Goal: Use online tool/utility: Utilize a website feature to perform a specific function

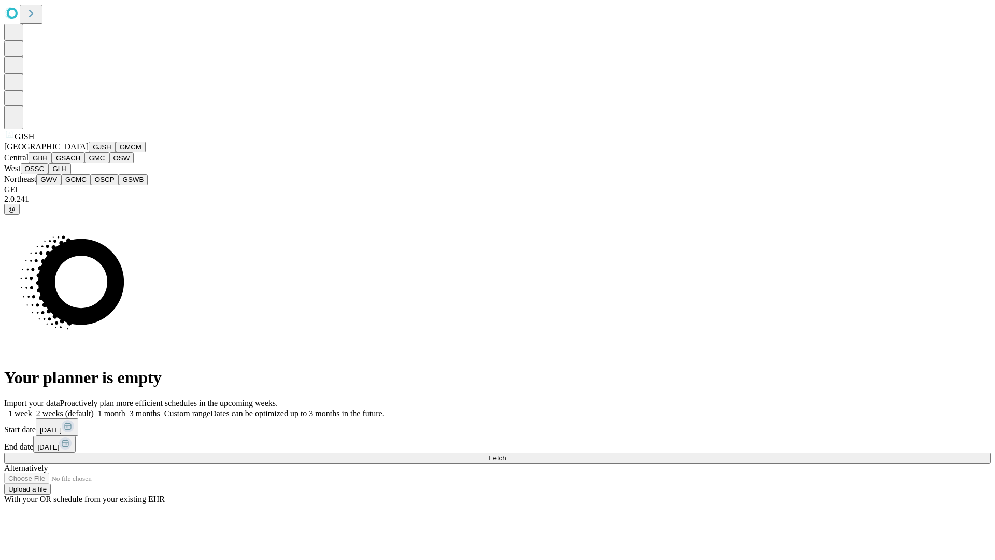
click at [89, 152] on button "GJSH" at bounding box center [102, 147] width 27 height 11
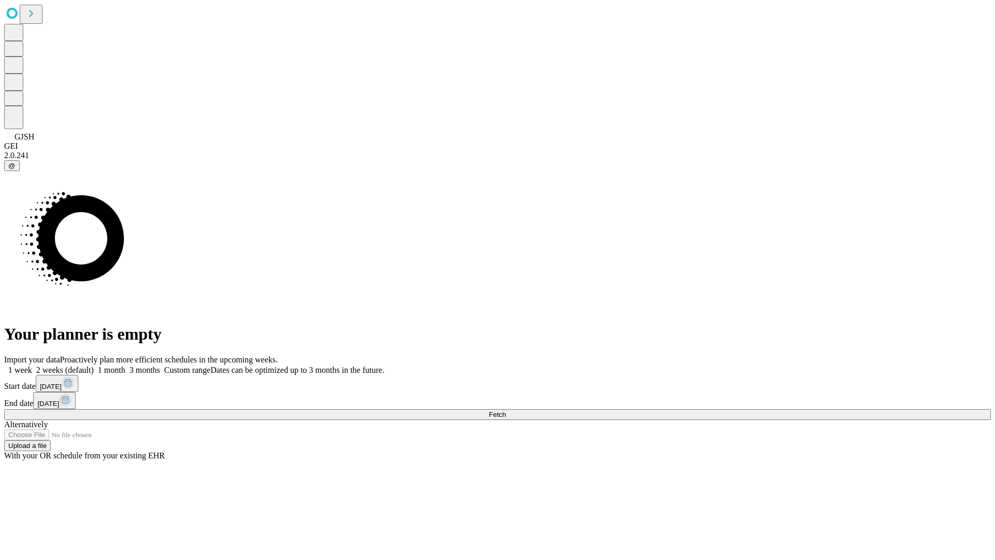
click at [94, 366] on label "2 weeks (default)" at bounding box center [63, 370] width 62 height 9
click at [506, 411] on span "Fetch" at bounding box center [497, 415] width 17 height 8
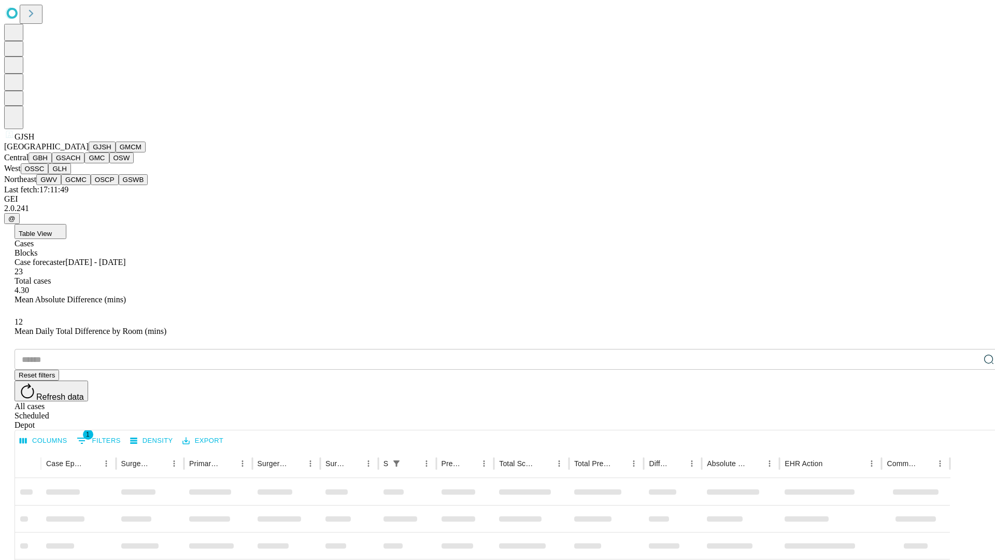
click at [116, 152] on button "GMCM" at bounding box center [131, 147] width 30 height 11
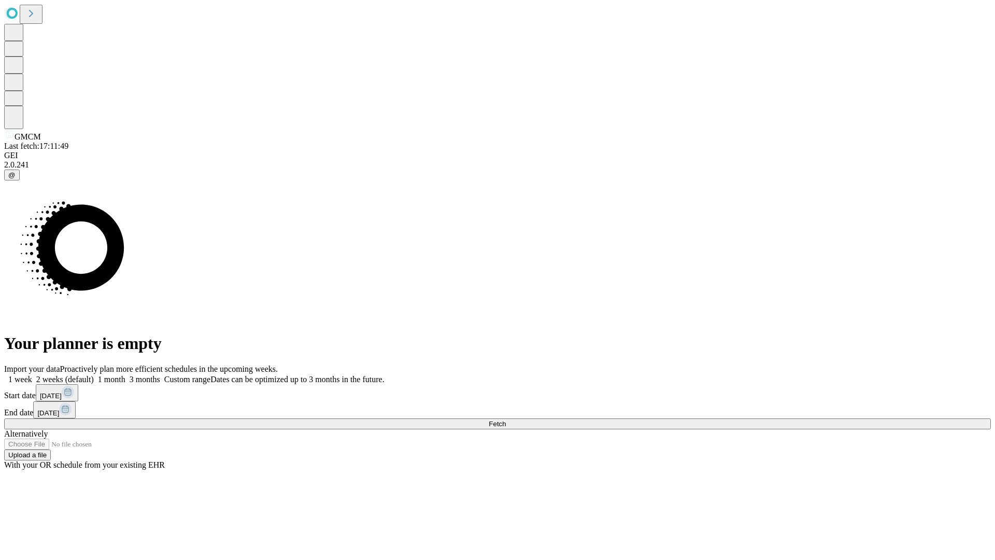
click at [94, 375] on label "2 weeks (default)" at bounding box center [63, 379] width 62 height 9
click at [506, 420] on span "Fetch" at bounding box center [497, 424] width 17 height 8
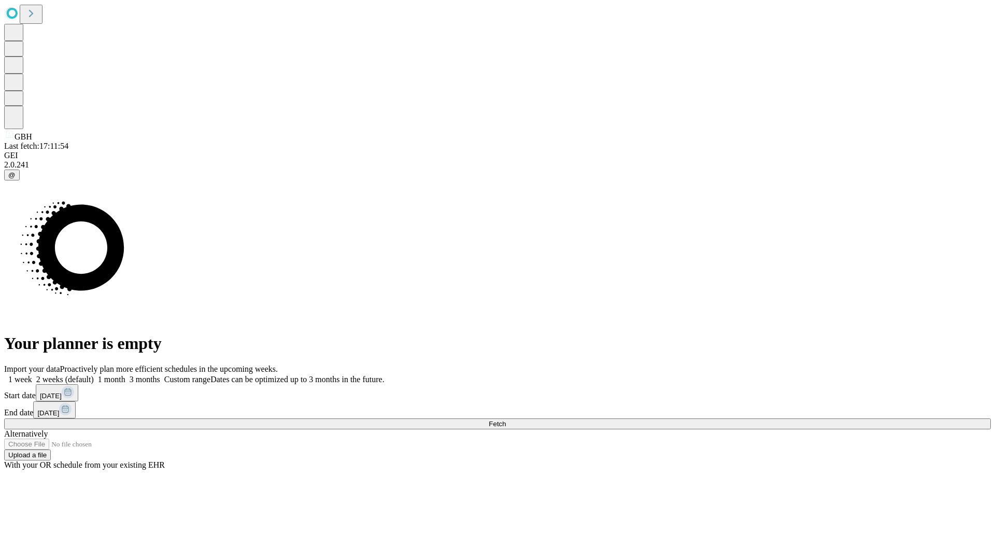
click at [506, 420] on span "Fetch" at bounding box center [497, 424] width 17 height 8
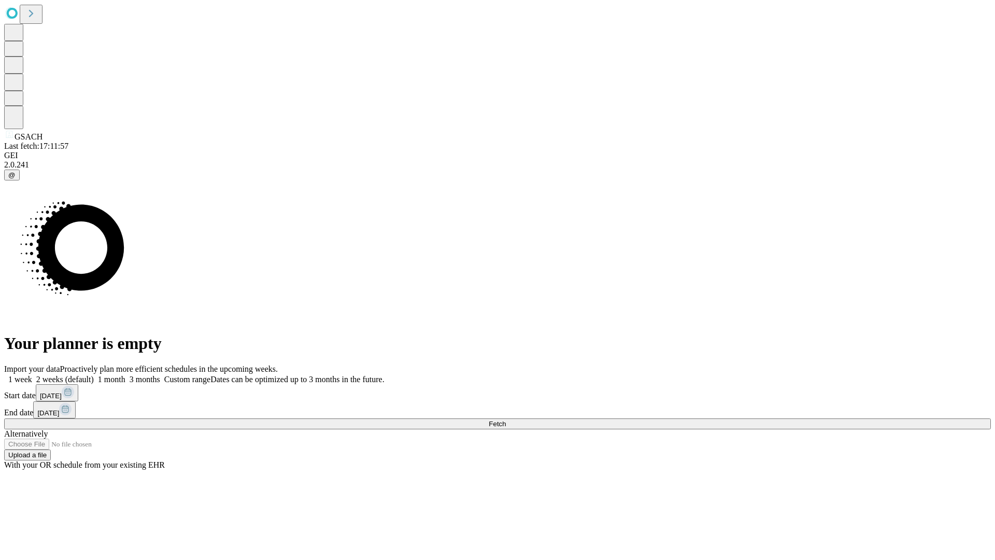
click at [94, 375] on label "2 weeks (default)" at bounding box center [63, 379] width 62 height 9
click at [506, 420] on span "Fetch" at bounding box center [497, 424] width 17 height 8
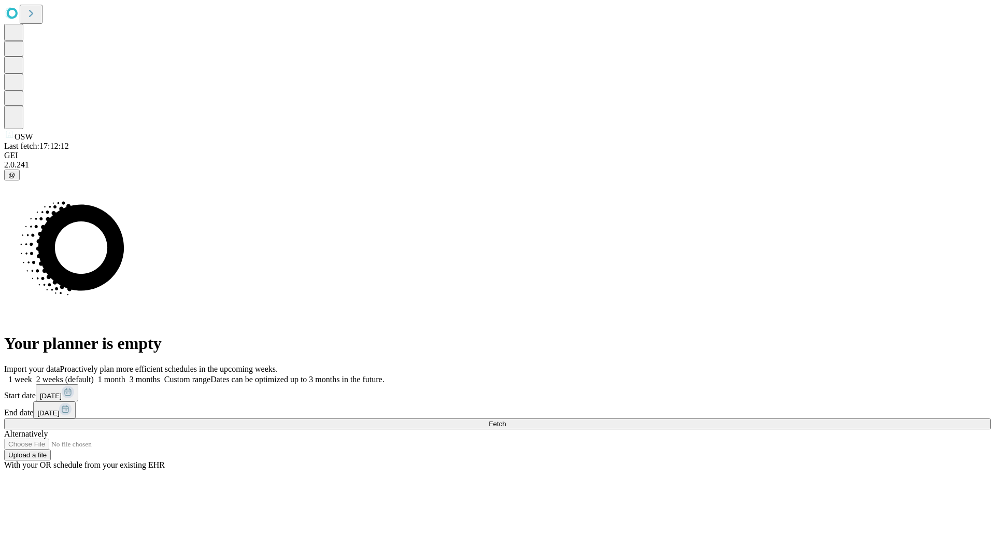
click at [94, 375] on label "2 weeks (default)" at bounding box center [63, 379] width 62 height 9
click at [506, 420] on span "Fetch" at bounding box center [497, 424] width 17 height 8
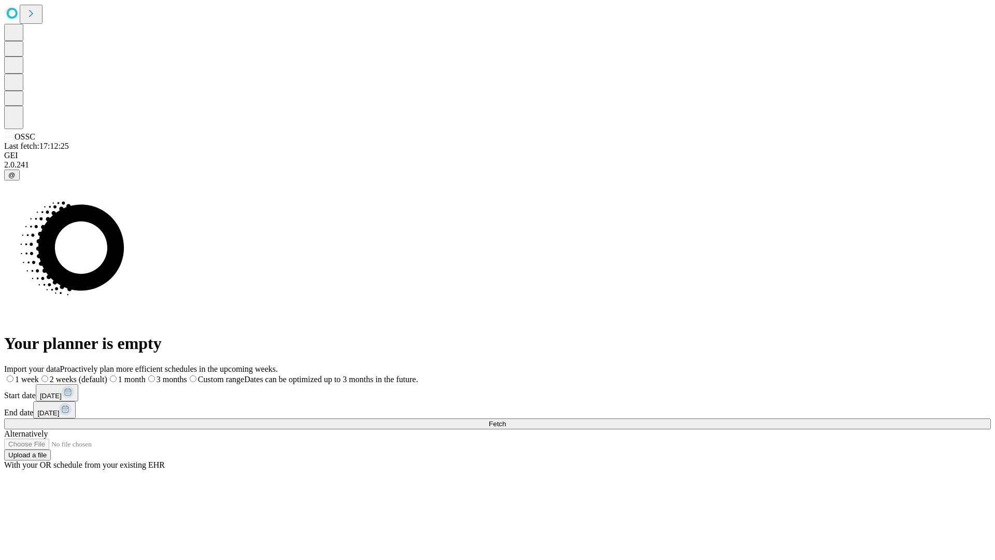
click at [107, 375] on label "2 weeks (default)" at bounding box center [73, 379] width 68 height 9
click at [506, 420] on span "Fetch" at bounding box center [497, 424] width 17 height 8
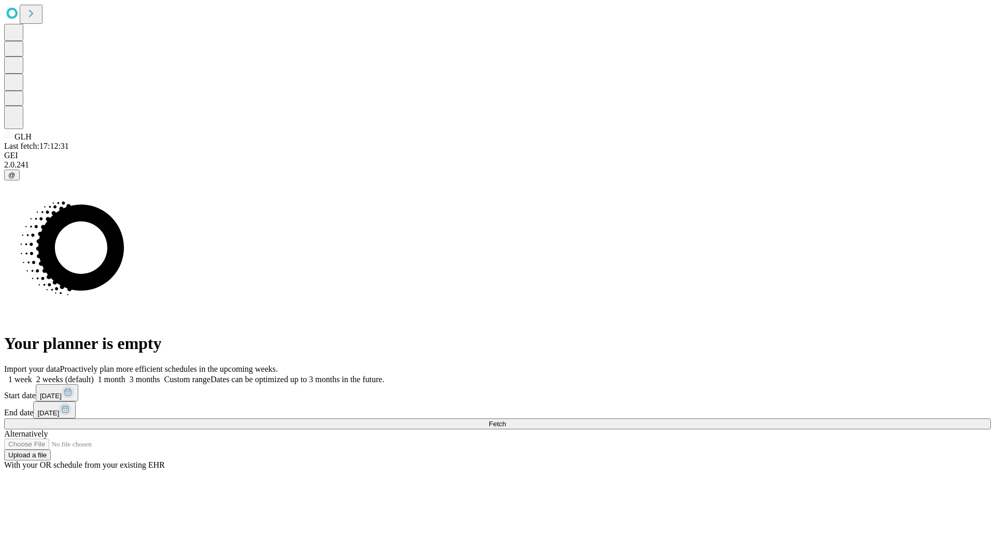
click at [94, 375] on label "2 weeks (default)" at bounding box center [63, 379] width 62 height 9
click at [506, 420] on span "Fetch" at bounding box center [497, 424] width 17 height 8
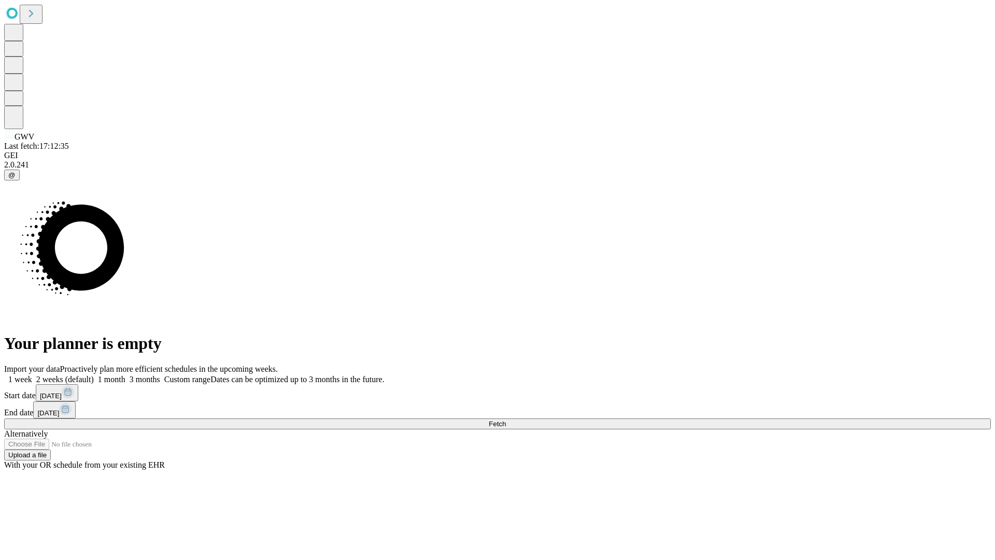
click at [94, 375] on label "2 weeks (default)" at bounding box center [63, 379] width 62 height 9
click at [506, 420] on span "Fetch" at bounding box center [497, 424] width 17 height 8
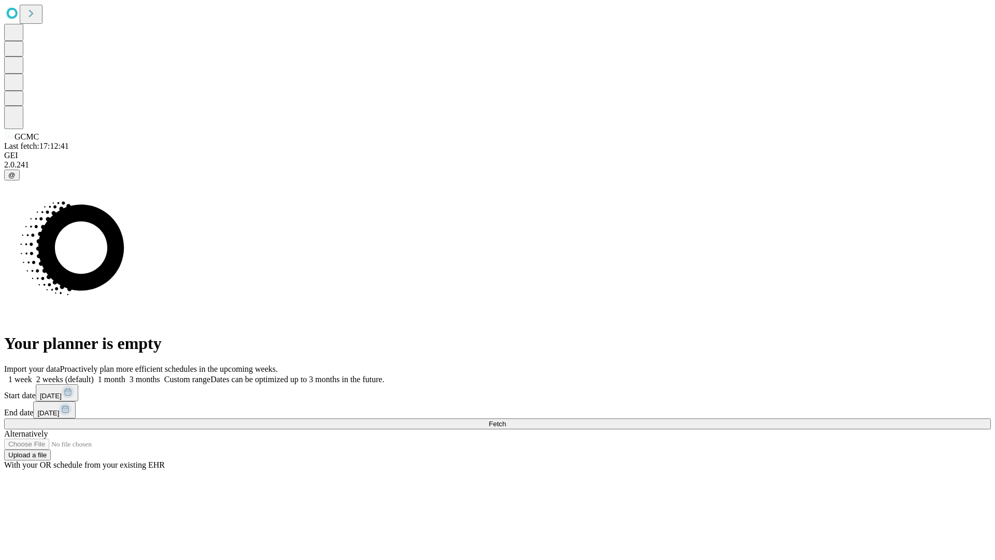
click at [94, 375] on label "2 weeks (default)" at bounding box center [63, 379] width 62 height 9
click at [506, 420] on span "Fetch" at bounding box center [497, 424] width 17 height 8
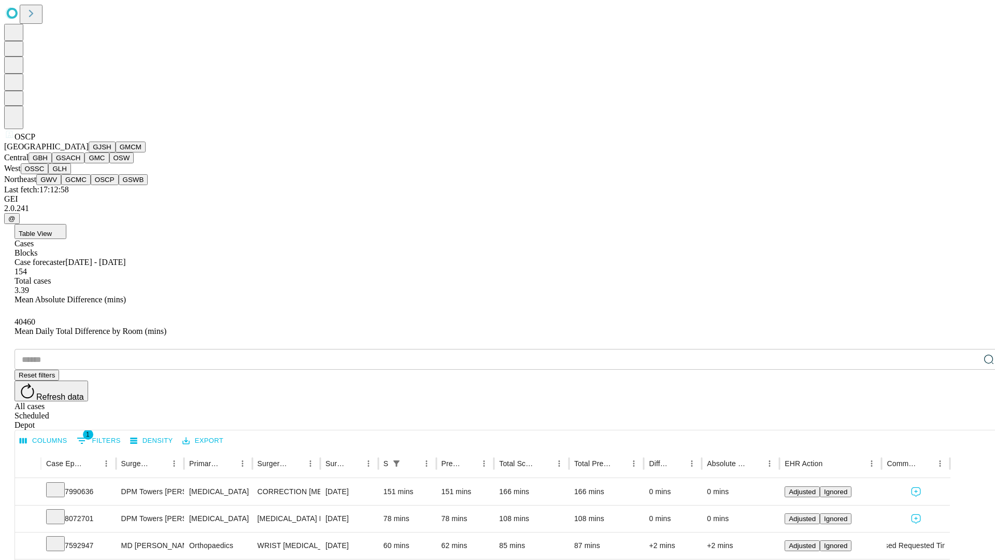
click at [119, 185] on button "GSWB" at bounding box center [134, 179] width 30 height 11
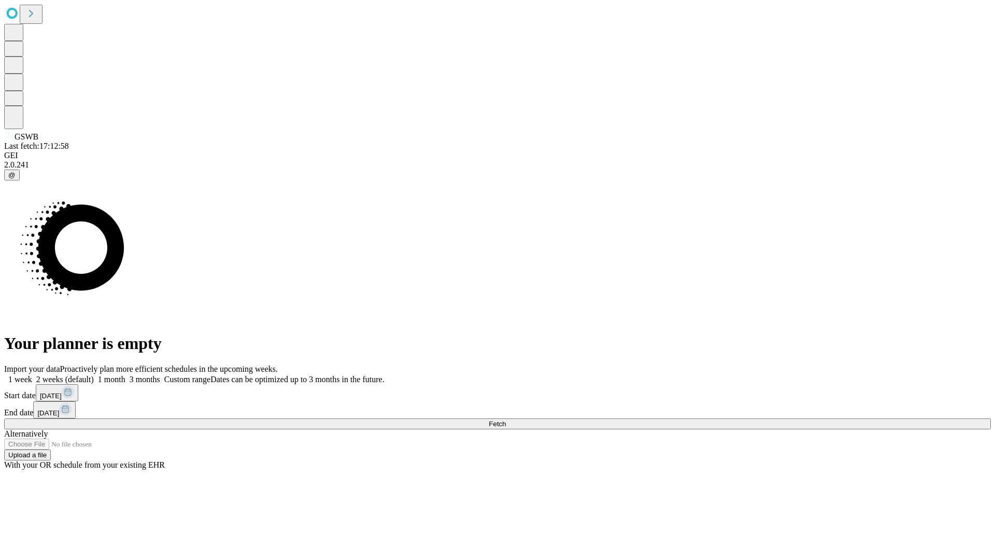
click at [94, 375] on label "2 weeks (default)" at bounding box center [63, 379] width 62 height 9
click at [506, 420] on span "Fetch" at bounding box center [497, 424] width 17 height 8
